Goal: Task Accomplishment & Management: Complete application form

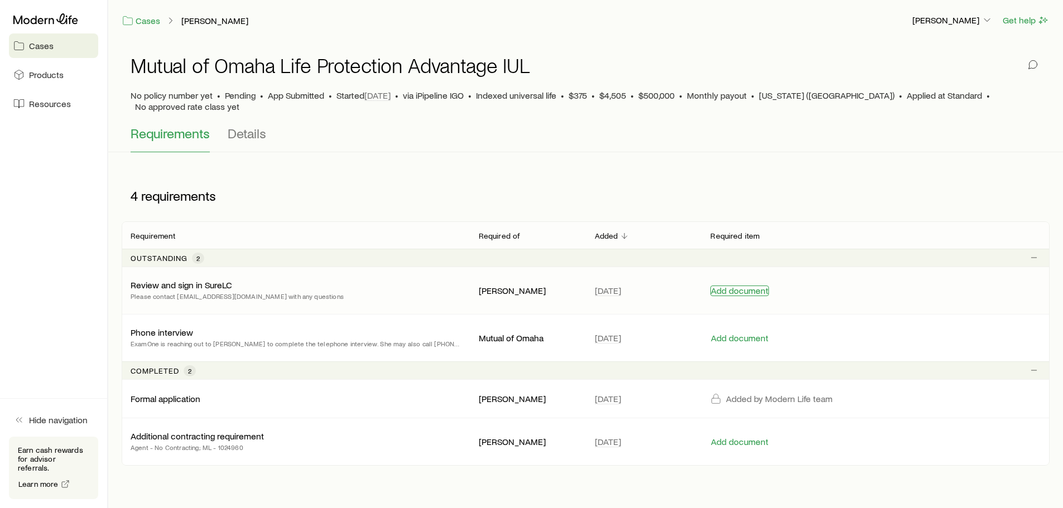
click at [745, 286] on button "Add document" at bounding box center [739, 291] width 59 height 11
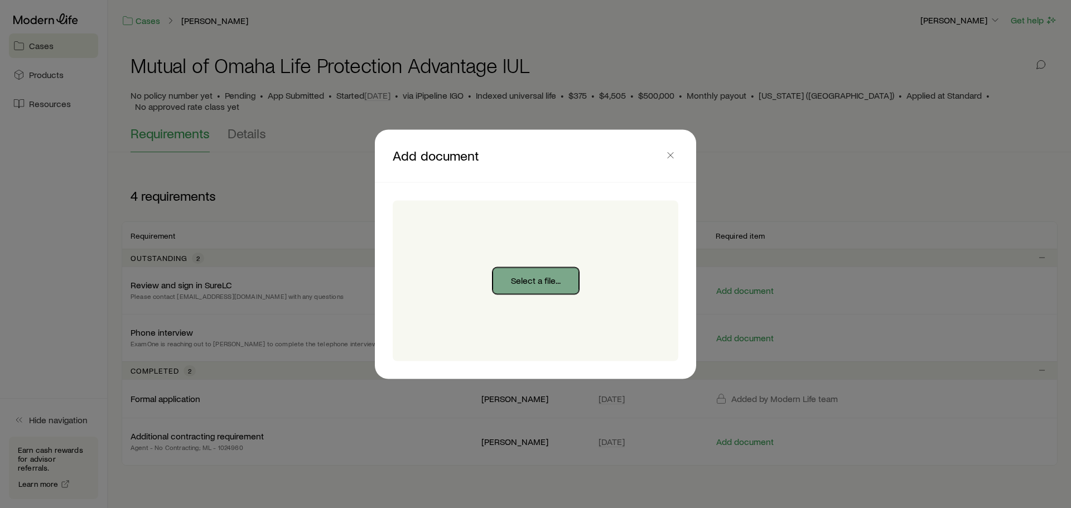
click at [536, 284] on button "Select a file..." at bounding box center [536, 280] width 86 height 27
click at [671, 153] on icon "button" at bounding box center [670, 155] width 11 height 11
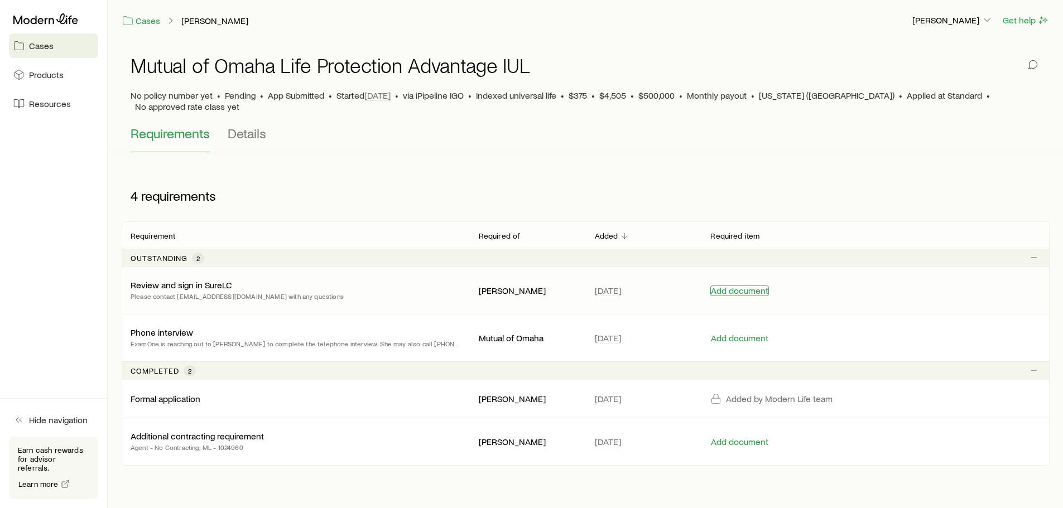
click at [718, 286] on button "Add document" at bounding box center [739, 291] width 59 height 11
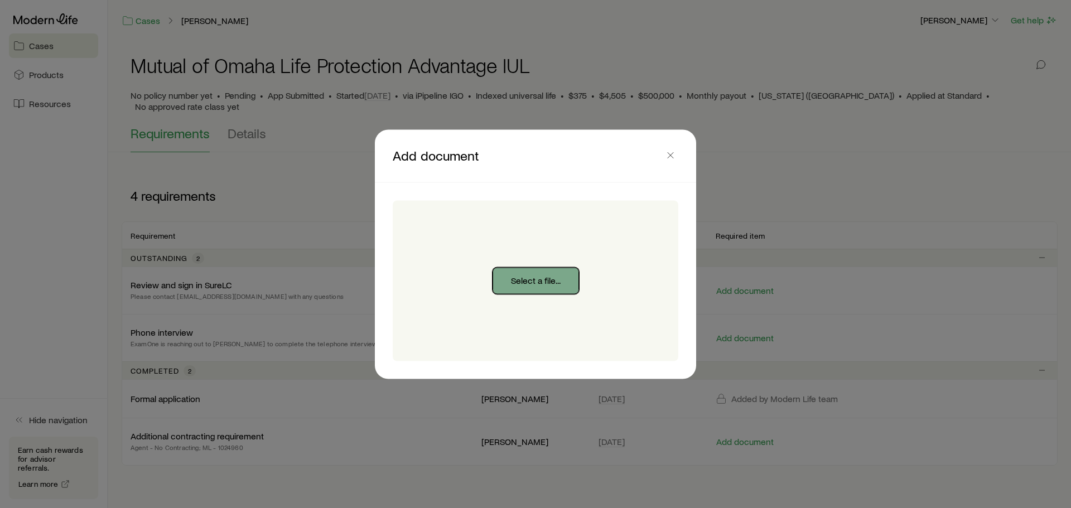
click at [548, 279] on button "Select a file..." at bounding box center [536, 280] width 86 height 27
click at [675, 154] on icon "button" at bounding box center [670, 155] width 11 height 11
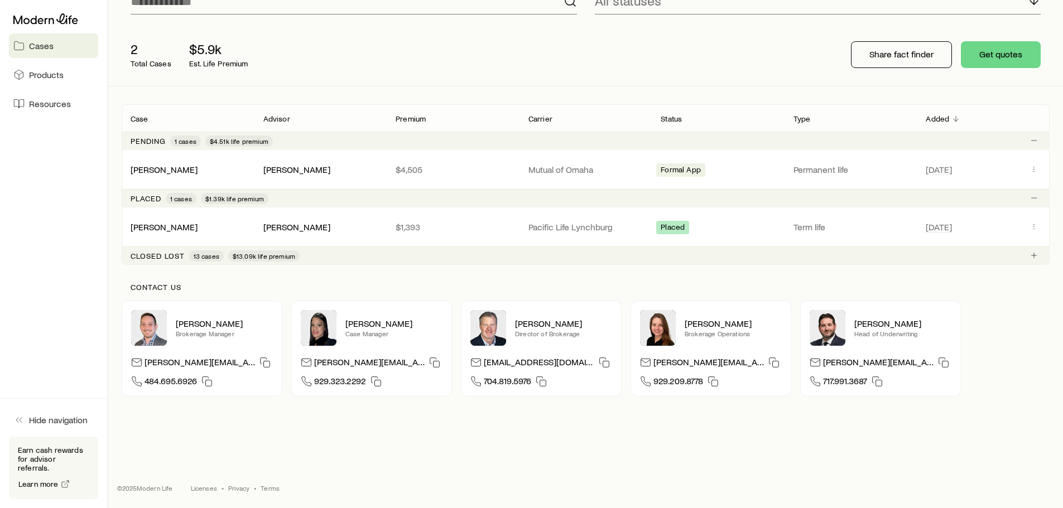
scroll to position [53, 0]
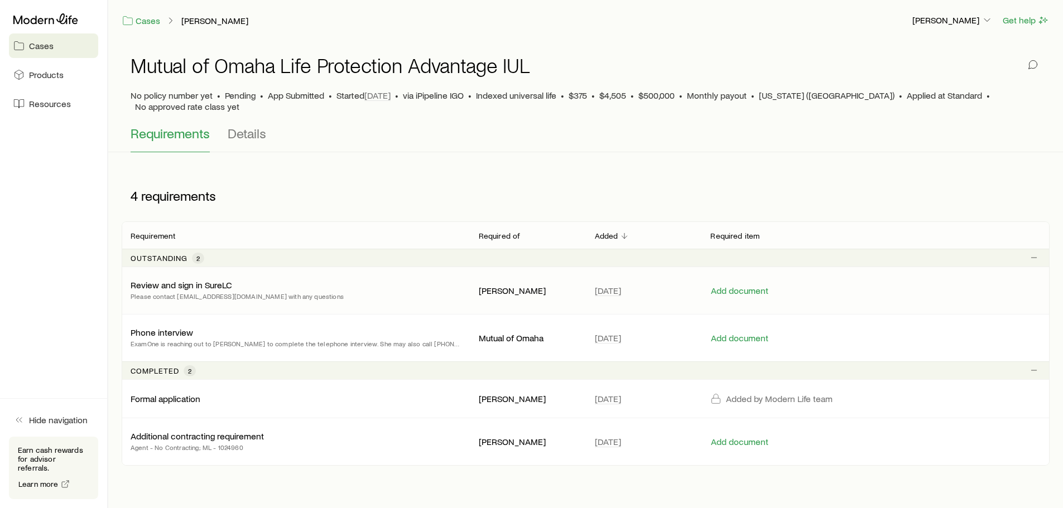
click at [728, 287] on div "Review and sign in SureLC Please contact appointments@modernlife.com with any q…" at bounding box center [586, 290] width 928 height 47
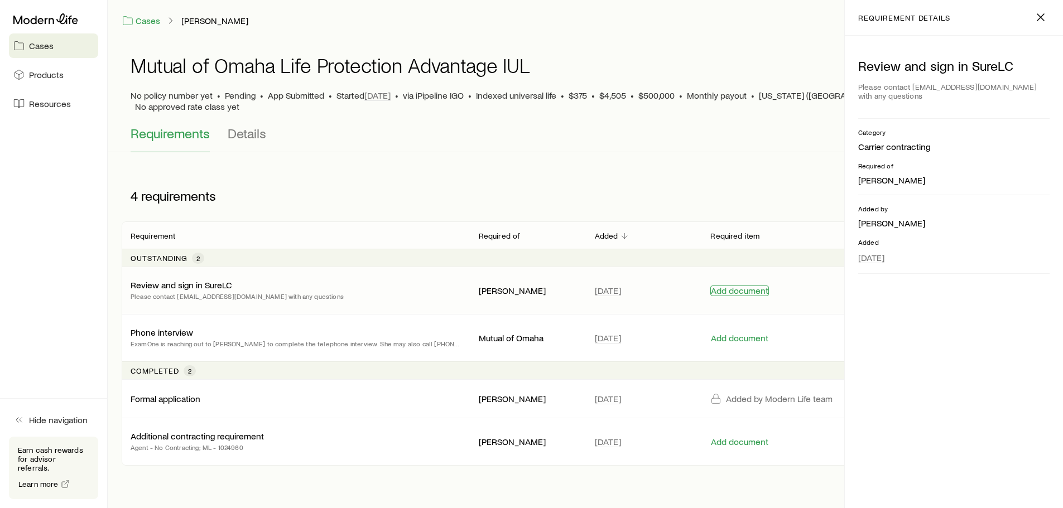
click at [721, 286] on button "Add document" at bounding box center [739, 291] width 59 height 11
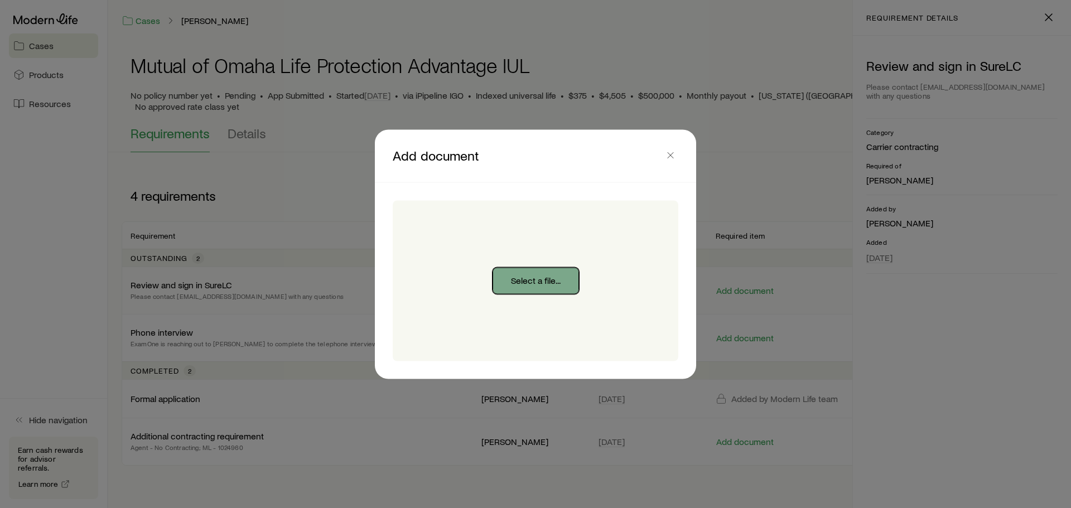
click at [561, 281] on button "Select a file..." at bounding box center [536, 280] width 86 height 27
click at [673, 155] on icon "button" at bounding box center [670, 155] width 11 height 11
